Goal: Task Accomplishment & Management: Complete application form

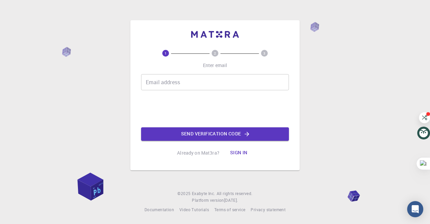
click at [167, 82] on input "Email address" at bounding box center [215, 82] width 148 height 16
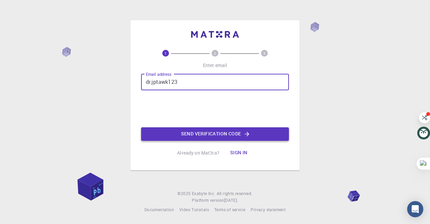
click at [187, 133] on button "Send verification code" at bounding box center [215, 133] width 148 height 13
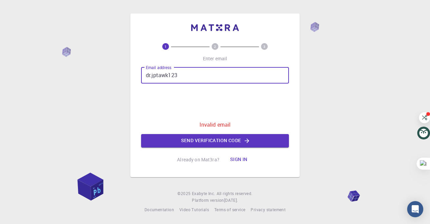
drag, startPoint x: 153, startPoint y: 77, endPoint x: 142, endPoint y: 72, distance: 11.6
click at [142, 72] on input "dr.jptawk123" at bounding box center [215, 75] width 148 height 16
type input "[EMAIL_ADDRESS][DOMAIN_NAME]"
click at [196, 138] on button "Send verification code" at bounding box center [215, 140] width 148 height 13
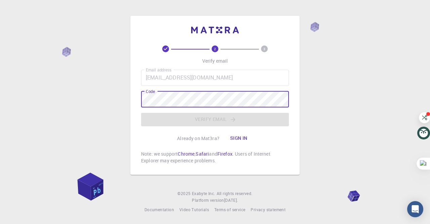
click at [211, 160] on p "Note: we support Chrome , Safari and Firefox . Users of Internet Explorer may e…" at bounding box center [215, 156] width 148 height 13
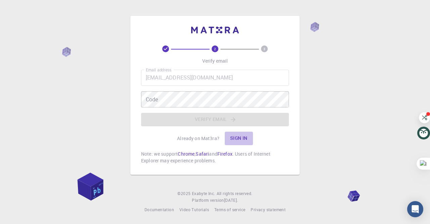
click at [232, 141] on button "Sign in" at bounding box center [239, 137] width 28 height 13
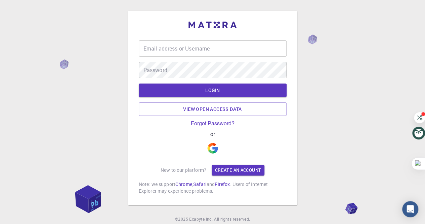
type input "dr.jptawk123"
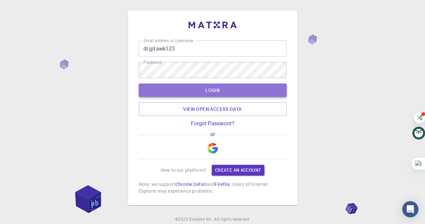
click at [200, 90] on button "LOGIN" at bounding box center [213, 89] width 148 height 13
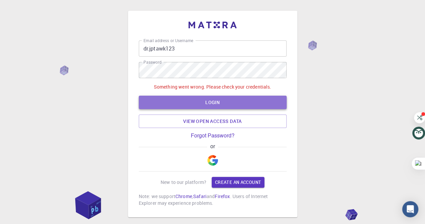
click at [200, 100] on button "LOGIN" at bounding box center [213, 101] width 148 height 13
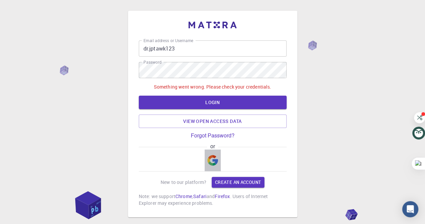
click at [218, 161] on img "button" at bounding box center [212, 160] width 11 height 11
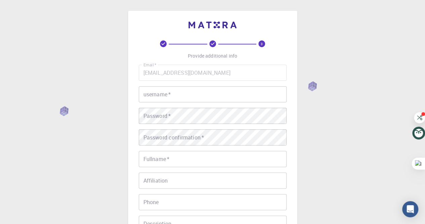
scroll to position [101, 0]
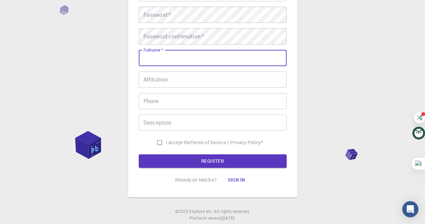
click at [165, 55] on input "Fullname   *" at bounding box center [213, 58] width 148 height 16
type input "[PERSON_NAME]"
type input "76148424"
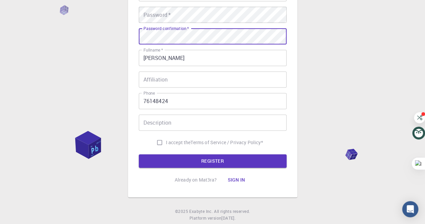
type input "dr.jptawk123"
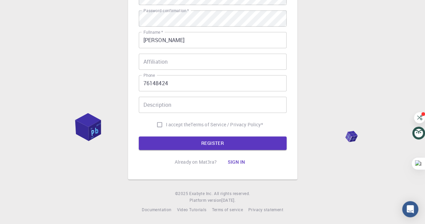
scroll to position [120, 0]
click at [158, 121] on input "I accept the Terms of Service / Privacy Policy *" at bounding box center [159, 124] width 13 height 13
checkbox input "true"
click at [168, 136] on button "REGISTER" at bounding box center [213, 142] width 148 height 13
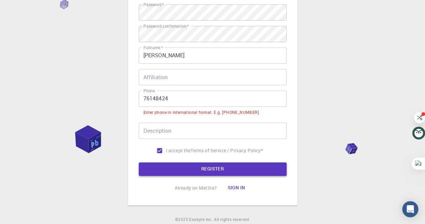
scroll to position [137, 0]
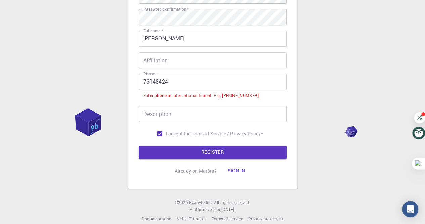
click at [142, 81] on input "76148424" at bounding box center [213, 82] width 148 height 16
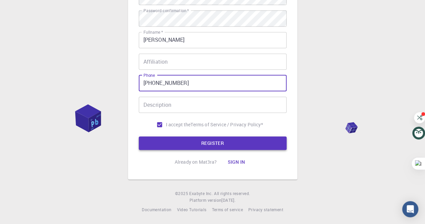
type input "[PHONE_NUMBER]"
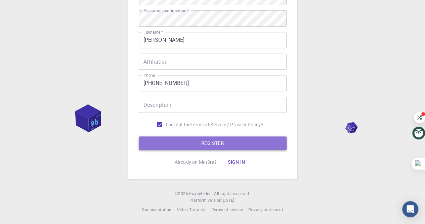
click at [167, 136] on button "REGISTER" at bounding box center [213, 142] width 148 height 13
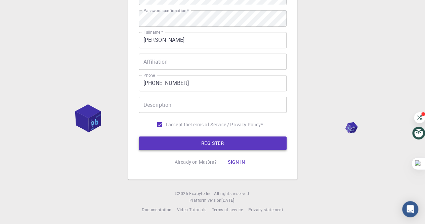
click at [167, 137] on button "REGISTER" at bounding box center [213, 142] width 148 height 13
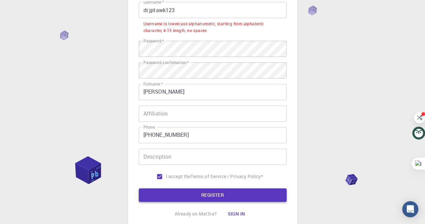
scroll to position [36, 0]
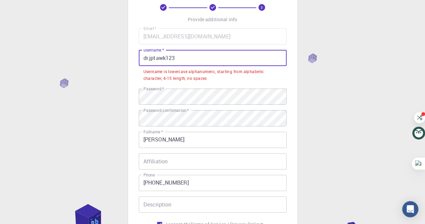
click at [149, 57] on input "dr.jptawk123" at bounding box center [213, 58] width 148 height 16
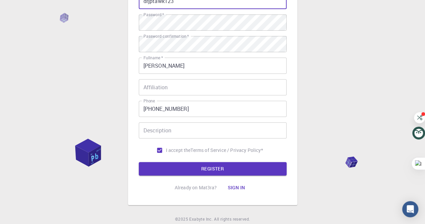
scroll to position [104, 0]
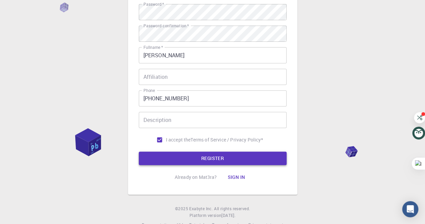
type input "drjptawk123"
click at [188, 161] on button "REGISTER" at bounding box center [213, 157] width 148 height 13
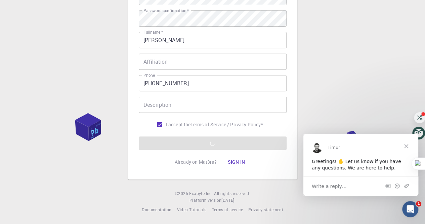
scroll to position [0, 0]
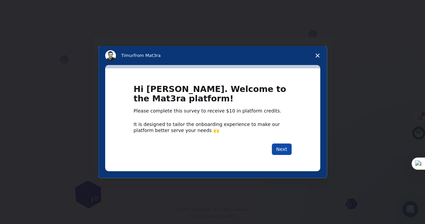
click at [286, 148] on button "Next" at bounding box center [282, 148] width 20 height 11
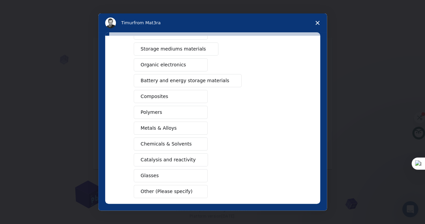
scroll to position [98, 0]
